Goal: Task Accomplishment & Management: Complete application form

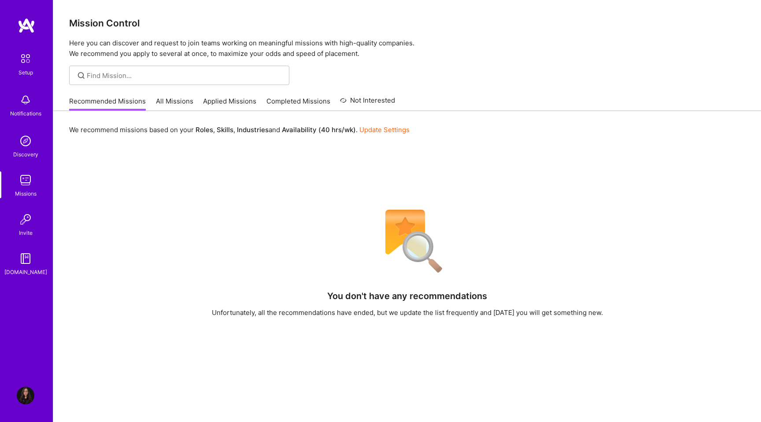
click at [171, 100] on link "All Missions" at bounding box center [174, 103] width 37 height 15
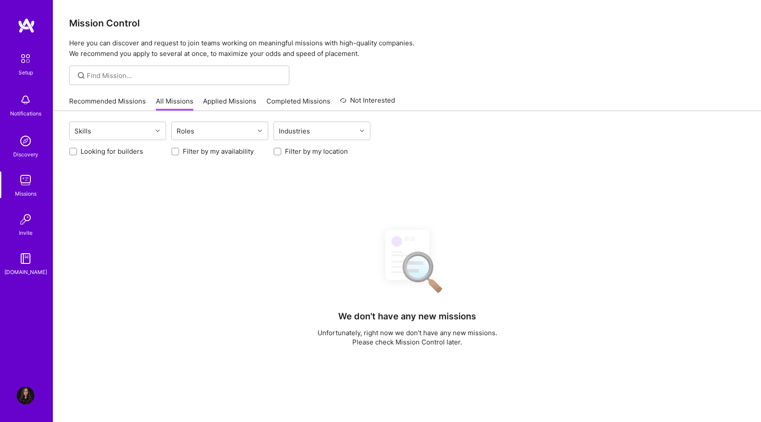
click at [120, 152] on label "Looking for builders" at bounding box center [112, 151] width 63 height 9
click at [77, 152] on input "Looking for builders" at bounding box center [74, 152] width 6 height 6
checkbox input "true"
click at [196, 134] on div "Roles" at bounding box center [213, 131] width 82 height 18
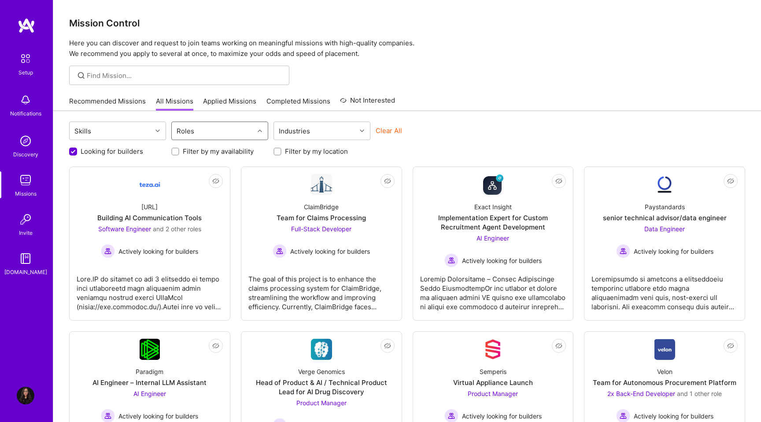
click at [196, 134] on div "Roles" at bounding box center [213, 131] width 82 height 18
click at [104, 97] on link "Recommended Missions" at bounding box center [107, 103] width 77 height 15
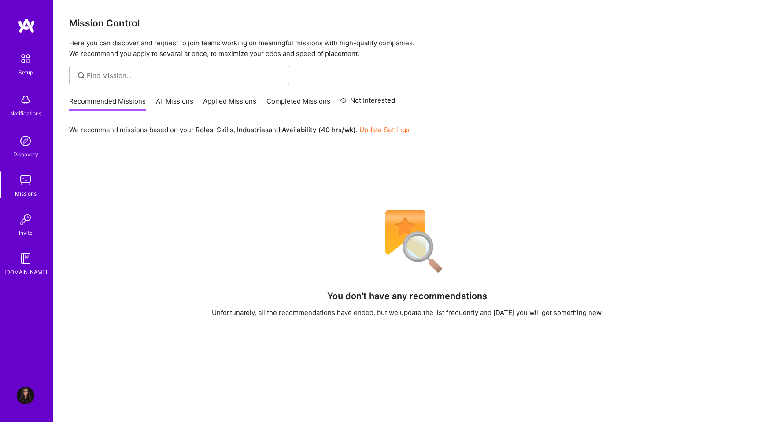
click at [167, 93] on div "Recommended Missions All Missions Applied Missions Completed Missions Not Inter…" at bounding box center [232, 101] width 326 height 19
click at [169, 105] on link "All Missions" at bounding box center [174, 103] width 37 height 15
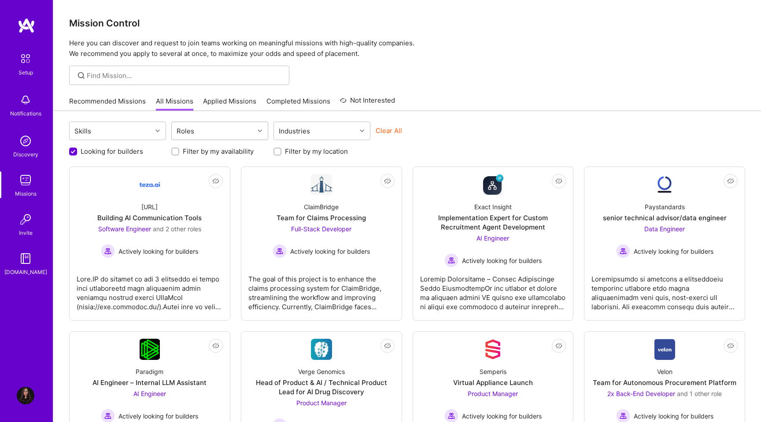
click at [195, 132] on div "Roles" at bounding box center [213, 131] width 82 height 18
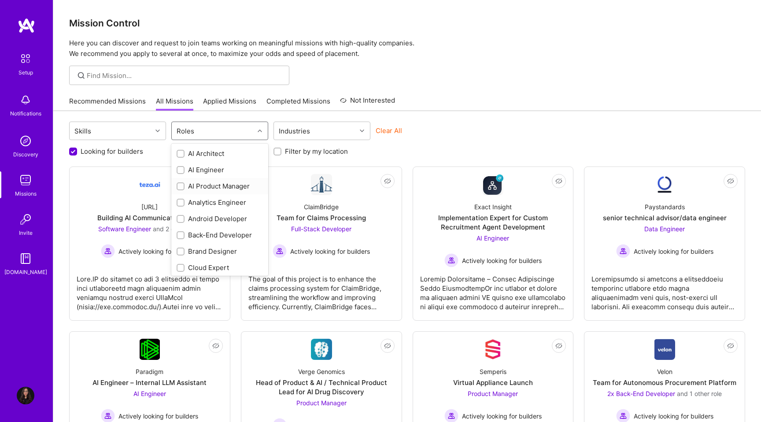
click at [207, 186] on div "AI Product Manager" at bounding box center [220, 185] width 86 height 9
checkbox input "true"
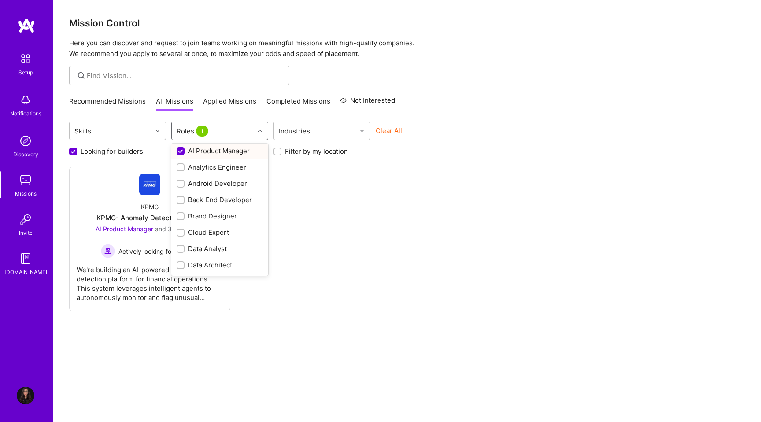
scroll to position [37, 0]
click at [302, 154] on label "Filter by my location" at bounding box center [316, 151] width 63 height 9
click at [281, 154] on input "Filter by my location" at bounding box center [278, 152] width 6 height 6
checkbox input "true"
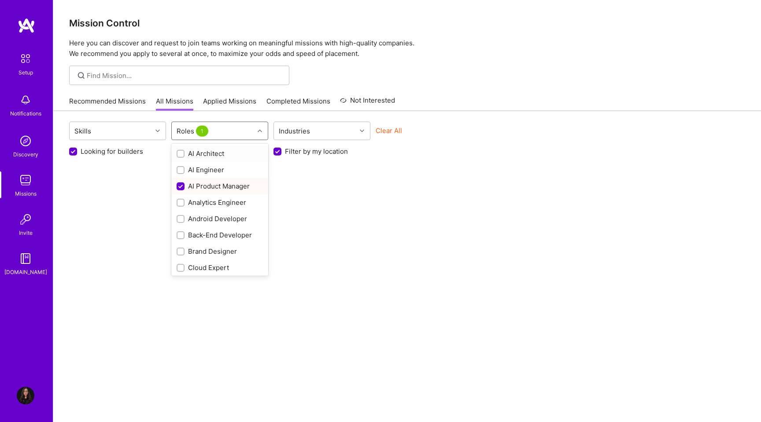
click at [225, 128] on div "Roles 1" at bounding box center [213, 131] width 82 height 18
click at [218, 181] on div "Product Designer" at bounding box center [220, 184] width 86 height 9
checkbox input "true"
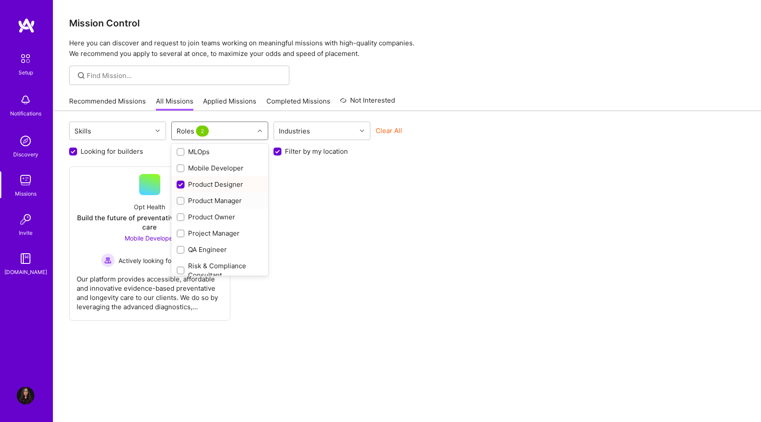
click at [216, 198] on div "Product Manager" at bounding box center [220, 200] width 86 height 9
checkbox input "true"
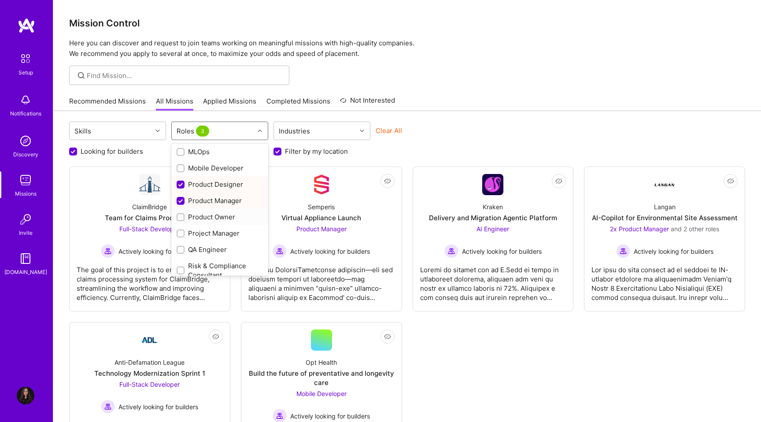
click at [215, 217] on div "Product Owner" at bounding box center [220, 216] width 86 height 9
checkbox input "true"
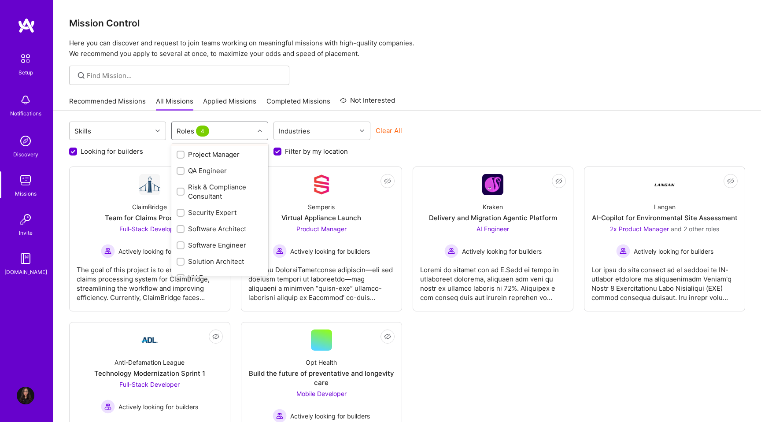
scroll to position [418, 0]
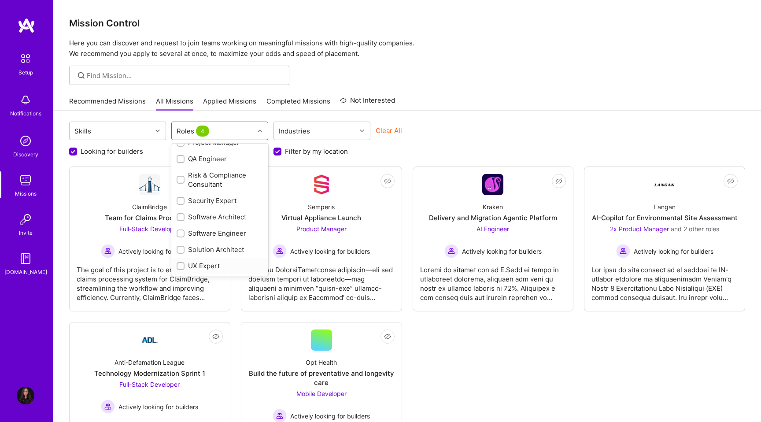
click at [196, 265] on div "UX Expert" at bounding box center [220, 265] width 86 height 9
checkbox input "true"
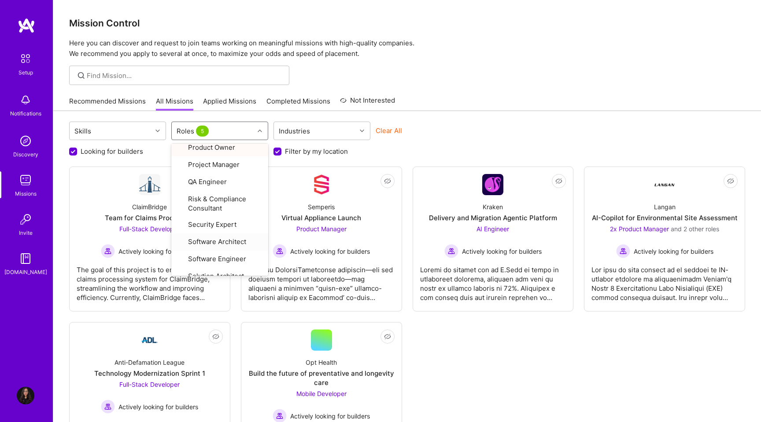
click at [503, 94] on div "Recommended Missions All Missions Applied Missions Completed Missions Not Inter…" at bounding box center [407, 101] width 676 height 19
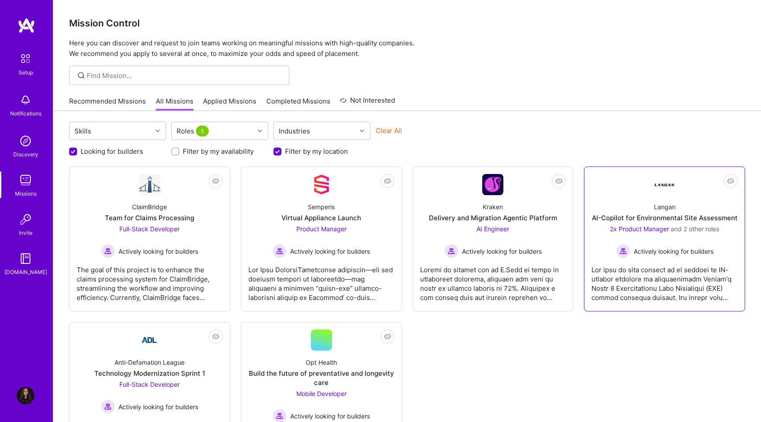
click at [638, 204] on div "[PERSON_NAME]-Copilot for Environmental Site Assessment 2x Product Manager and …" at bounding box center [664, 226] width 146 height 63
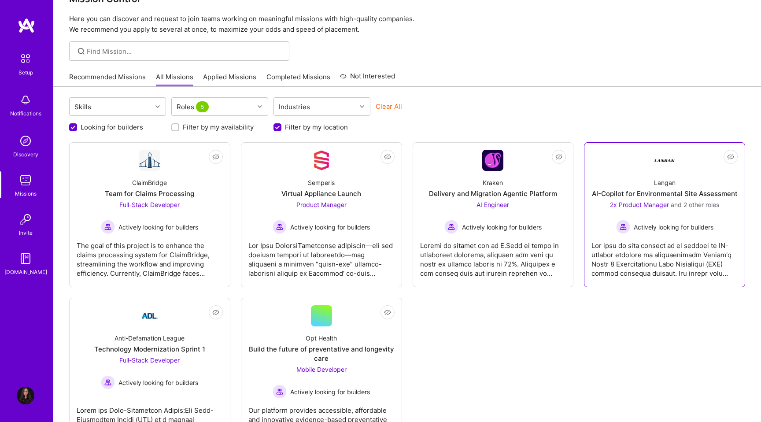
scroll to position [0, 0]
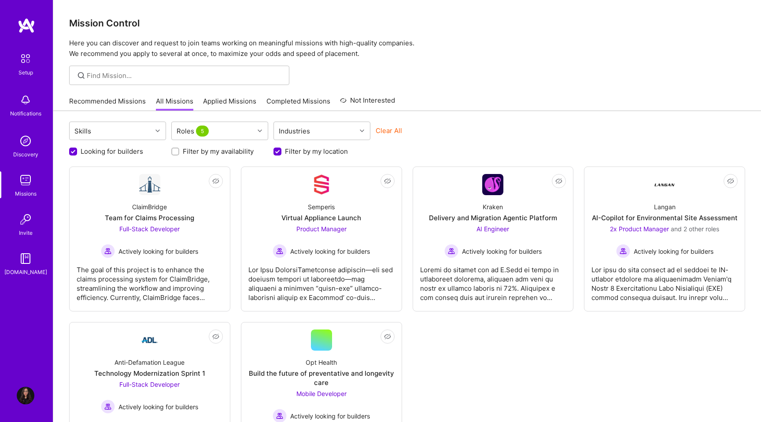
click at [304, 150] on label "Filter by my location" at bounding box center [316, 151] width 63 height 9
click at [282, 150] on input "Filter by my location" at bounding box center [278, 152] width 8 height 8
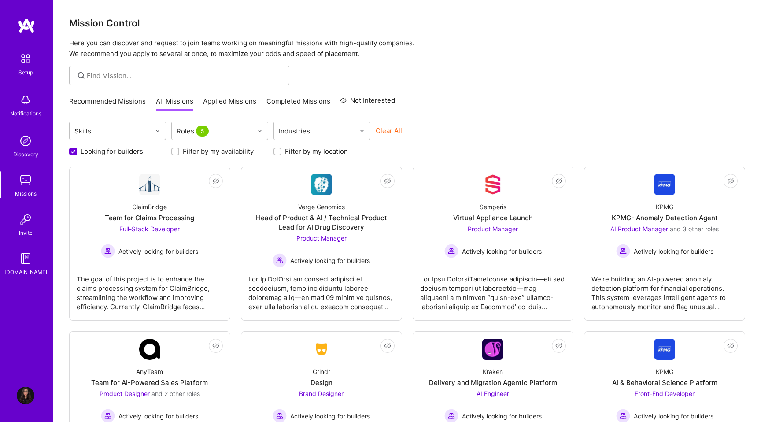
click at [304, 150] on label "Filter by my location" at bounding box center [316, 151] width 63 height 9
click at [281, 150] on input "Filter by my location" at bounding box center [278, 151] width 6 height 6
checkbox input "true"
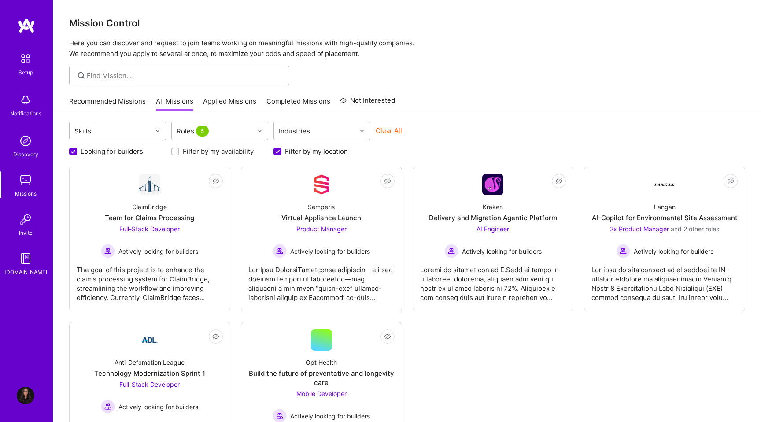
scroll to position [0, 0]
click at [157, 203] on div "ClaimBridge" at bounding box center [149, 206] width 35 height 9
click at [312, 195] on div "Semperis Virtual Appliance Launch Product Manager Actively looking for builders" at bounding box center [321, 226] width 146 height 63
click at [449, 217] on div "Delivery and Migration Agentic Platform" at bounding box center [493, 217] width 128 height 9
click at [177, 355] on div "Anti-Defamation League Technology Modernization Sprint 1 Full-Stack Developer A…" at bounding box center [150, 381] width 146 height 63
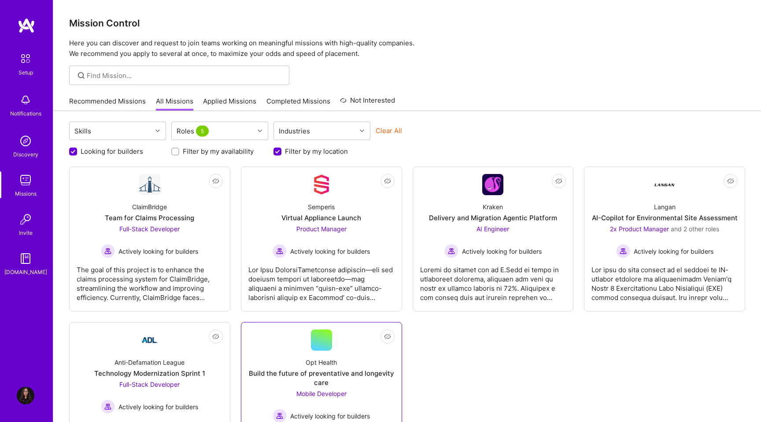
click at [303, 376] on div "Build the future of preventative and longevity care" at bounding box center [321, 378] width 146 height 18
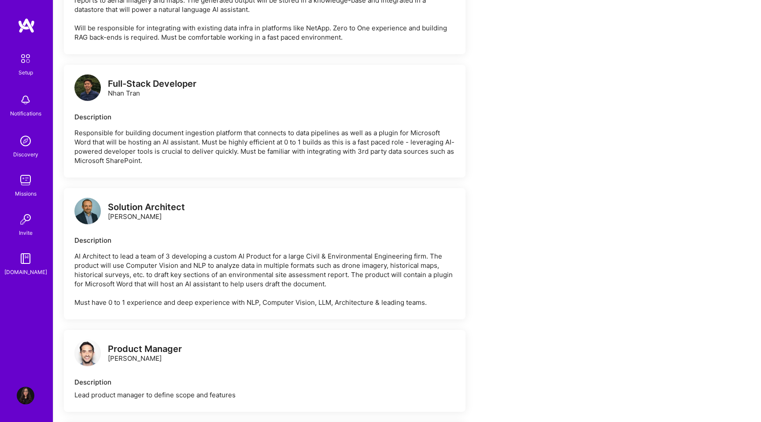
scroll to position [601, 0]
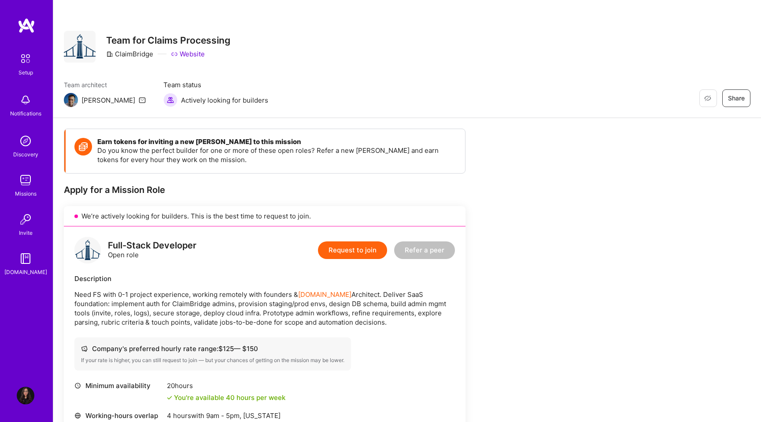
scroll to position [280, 0]
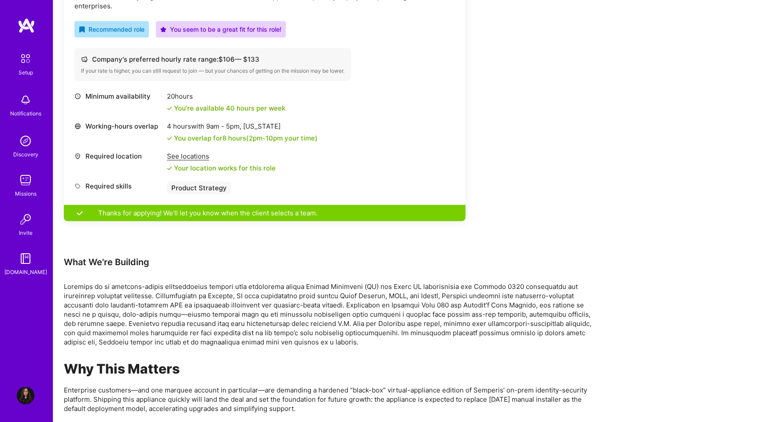
scroll to position [323, 0]
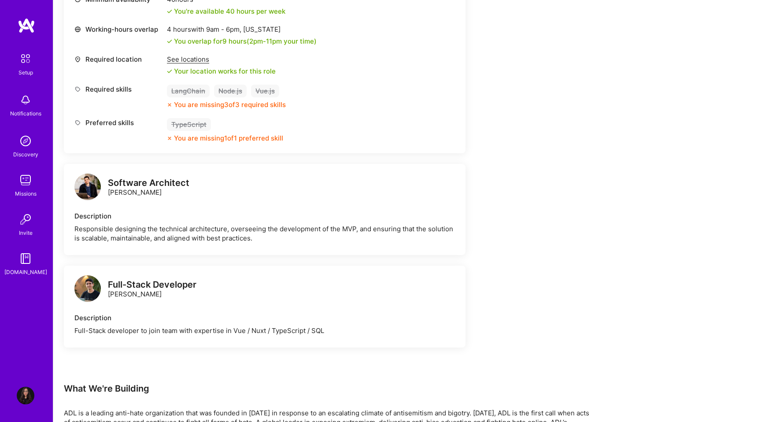
scroll to position [384, 0]
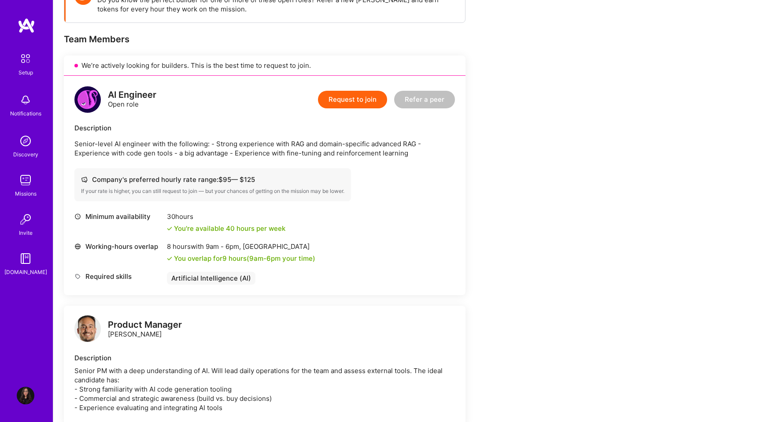
scroll to position [151, 0]
click at [204, 103] on div "AI Engineer Open role Request to join Refer a peer" at bounding box center [264, 98] width 380 height 26
click at [337, 96] on button "Request to join" at bounding box center [352, 99] width 69 height 18
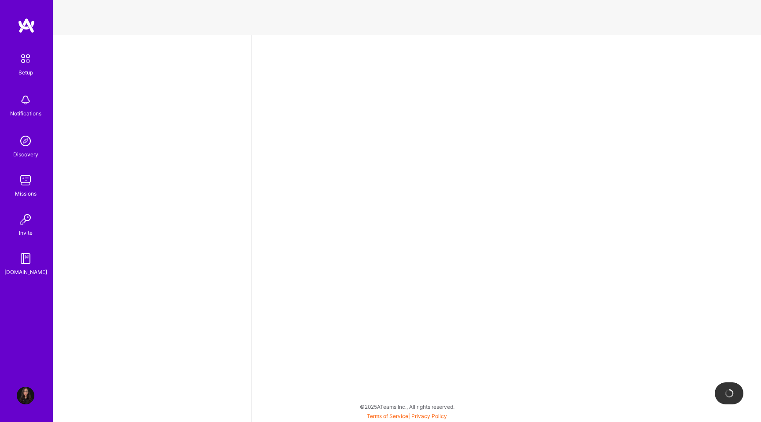
select select "PT"
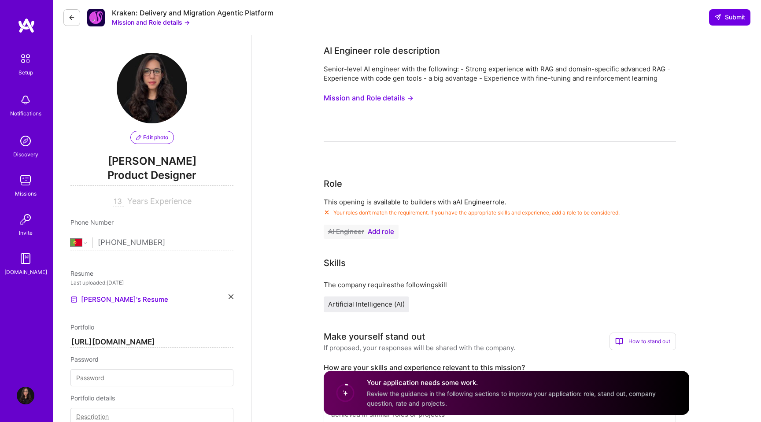
click at [155, 21] on button "Mission and Role details →" at bounding box center [151, 22] width 78 height 9
click at [151, 19] on button "Mission and Role details →" at bounding box center [151, 22] width 78 height 9
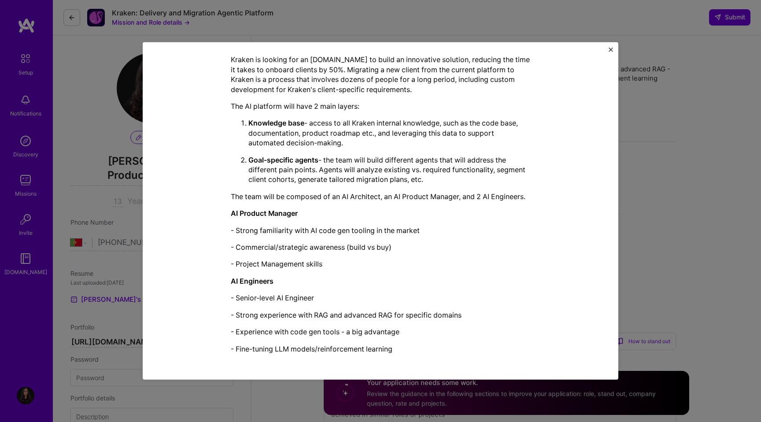
scroll to position [184, 0]
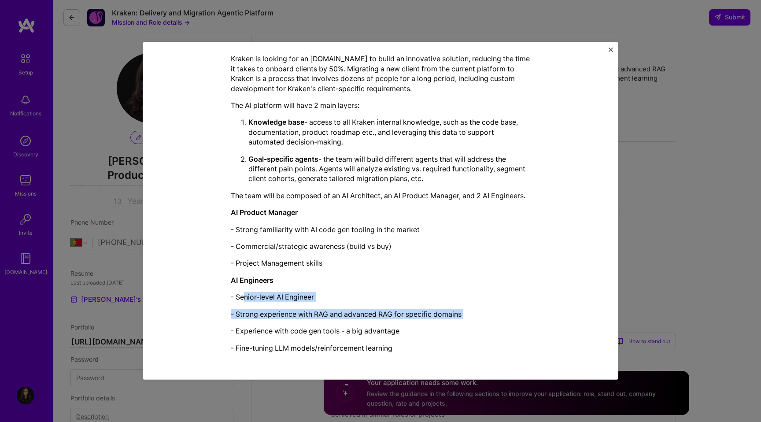
drag, startPoint x: 245, startPoint y: 292, endPoint x: 338, endPoint y: 321, distance: 97.0
click at [338, 321] on div "Kraken is looking for an [DOMAIN_NAME] to build an innovative solution, reducin…" at bounding box center [380, 203] width 299 height 299
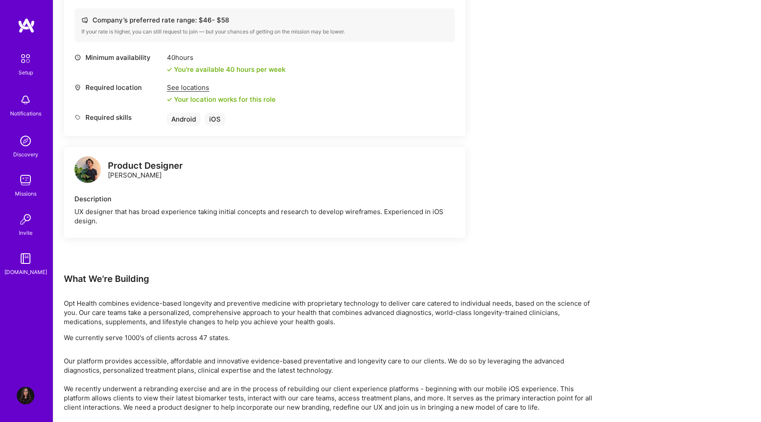
scroll to position [342, 0]
